Goal: Task Accomplishment & Management: Use online tool/utility

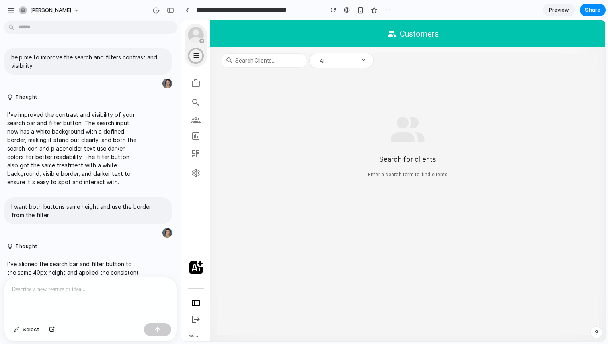
scroll to position [115, 0]
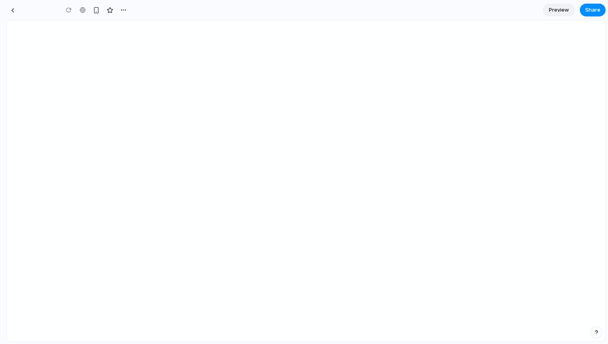
type input "**********"
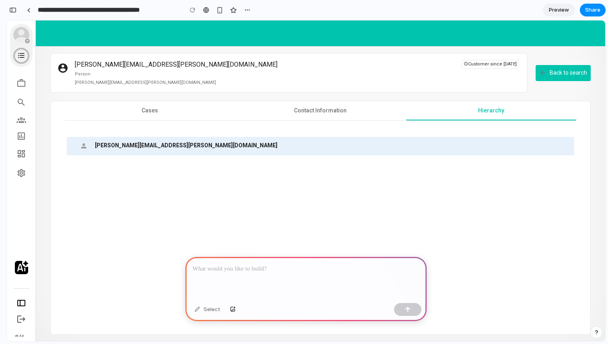
click at [201, 268] on p at bounding box center [306, 269] width 227 height 10
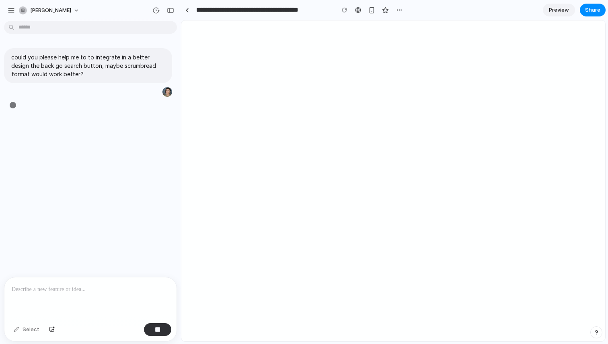
type input "**********"
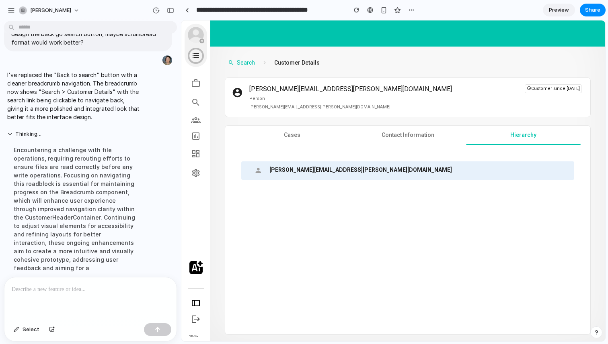
click at [293, 63] on span "Customer Details" at bounding box center [296, 63] width 45 height 8
click at [246, 63] on span "Search" at bounding box center [246, 63] width 18 height 8
click at [307, 62] on span "Customer Details" at bounding box center [296, 63] width 45 height 8
click at [412, 132] on span "Contact Information" at bounding box center [407, 135] width 53 height 8
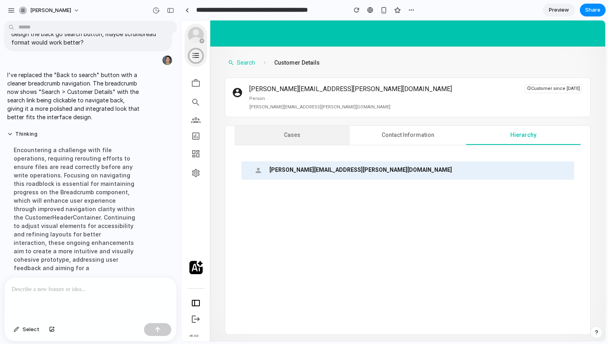
click at [318, 135] on button "Cases" at bounding box center [292, 135] width 116 height 19
click at [243, 67] on button "Search" at bounding box center [241, 62] width 33 height 13
click at [242, 64] on span "Search" at bounding box center [246, 63] width 18 height 8
